Goal: Task Accomplishment & Management: Use online tool/utility

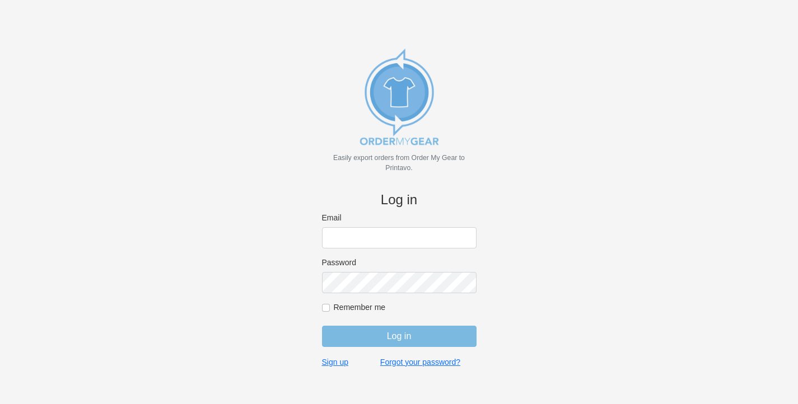
type input "[PERSON_NAME][EMAIL_ADDRESS][DOMAIN_NAME]"
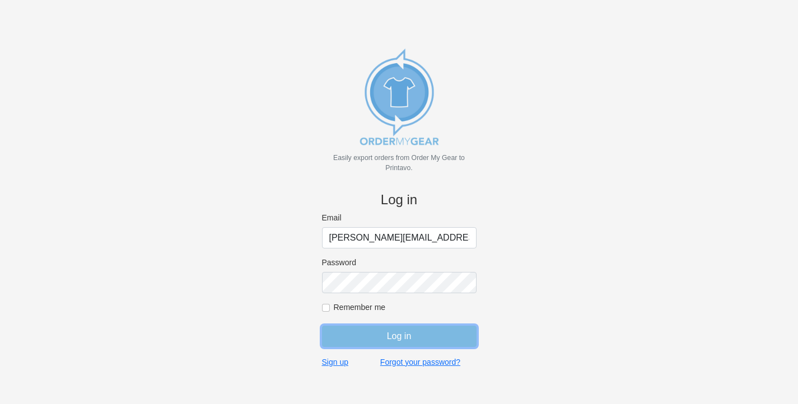
click at [407, 343] on input "Log in" at bounding box center [399, 336] width 155 height 21
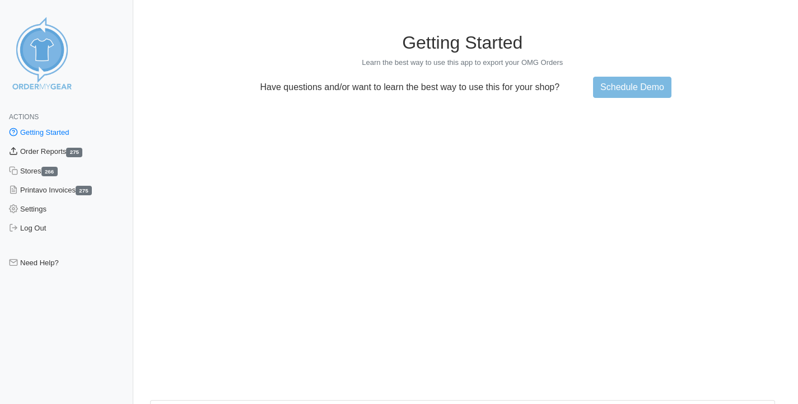
click at [35, 155] on link "Order Reports 275" at bounding box center [66, 151] width 133 height 19
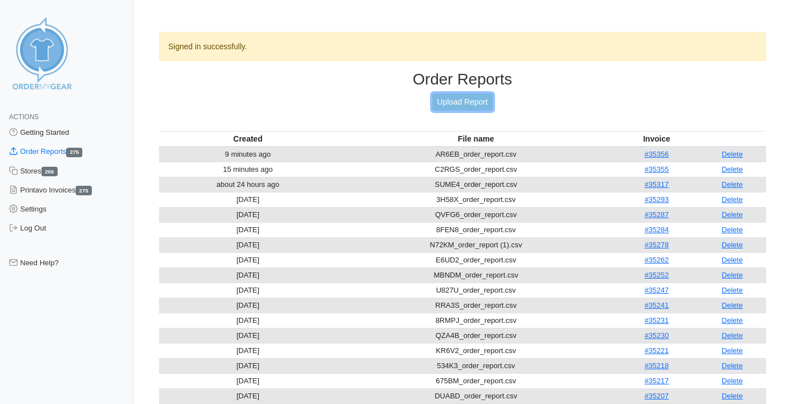
click at [481, 103] on link "Upload Report" at bounding box center [462, 102] width 60 height 17
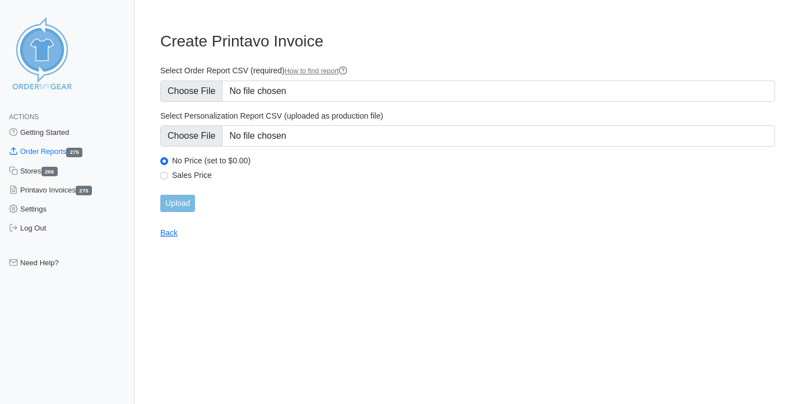
type input "C:\fakepath\7FBFM_order_report.csv"
click at [175, 202] on input "Upload" at bounding box center [177, 203] width 35 height 17
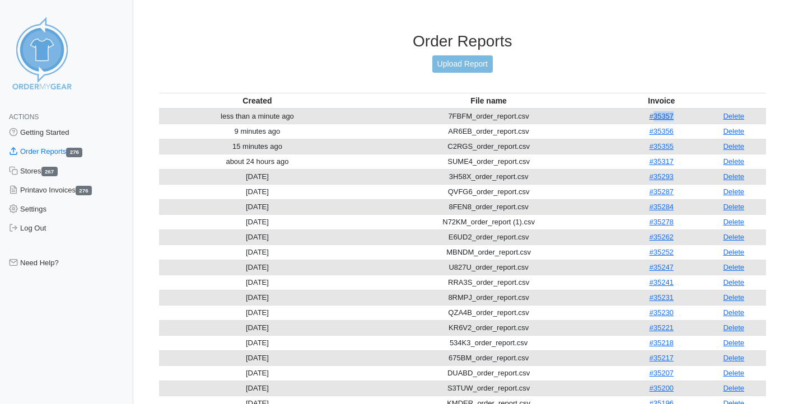
drag, startPoint x: 679, startPoint y: 117, endPoint x: 651, endPoint y: 115, distance: 27.5
click at [651, 115] on td "#35357" at bounding box center [662, 117] width 80 height 16
copy link "35357"
